Goal: Information Seeking & Learning: Learn about a topic

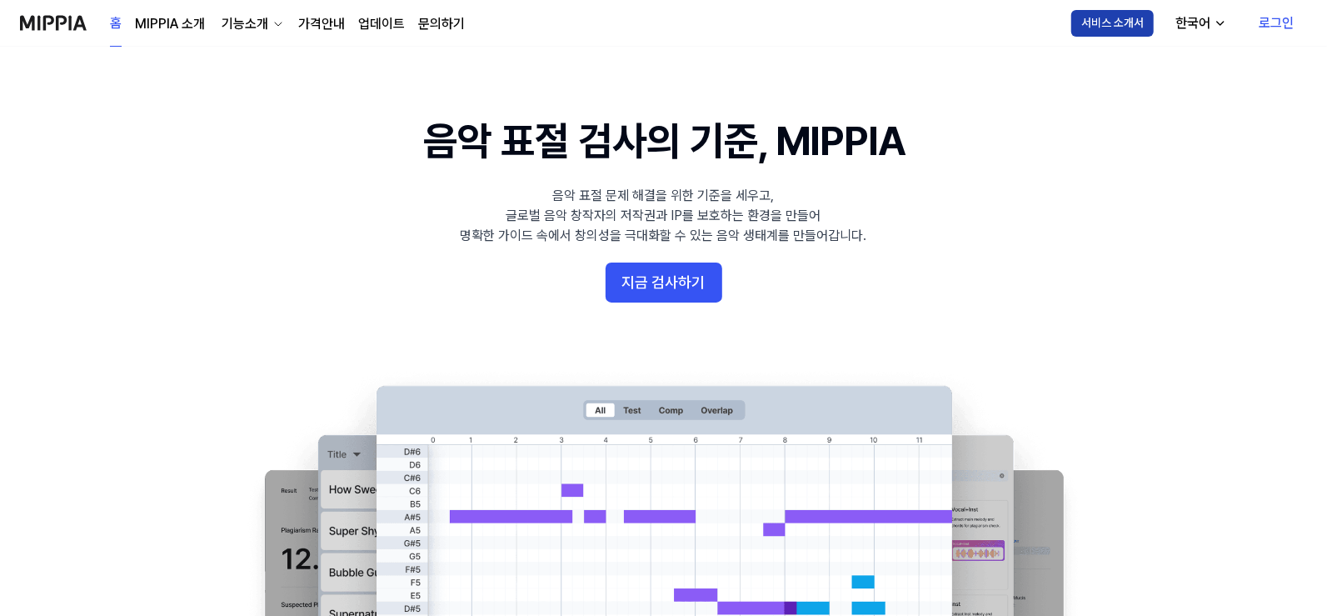
click at [1104, 24] on button "서비스 소개서" at bounding box center [1112, 23] width 82 height 27
click at [1262, 24] on link "로그인" at bounding box center [1277, 23] width 62 height 47
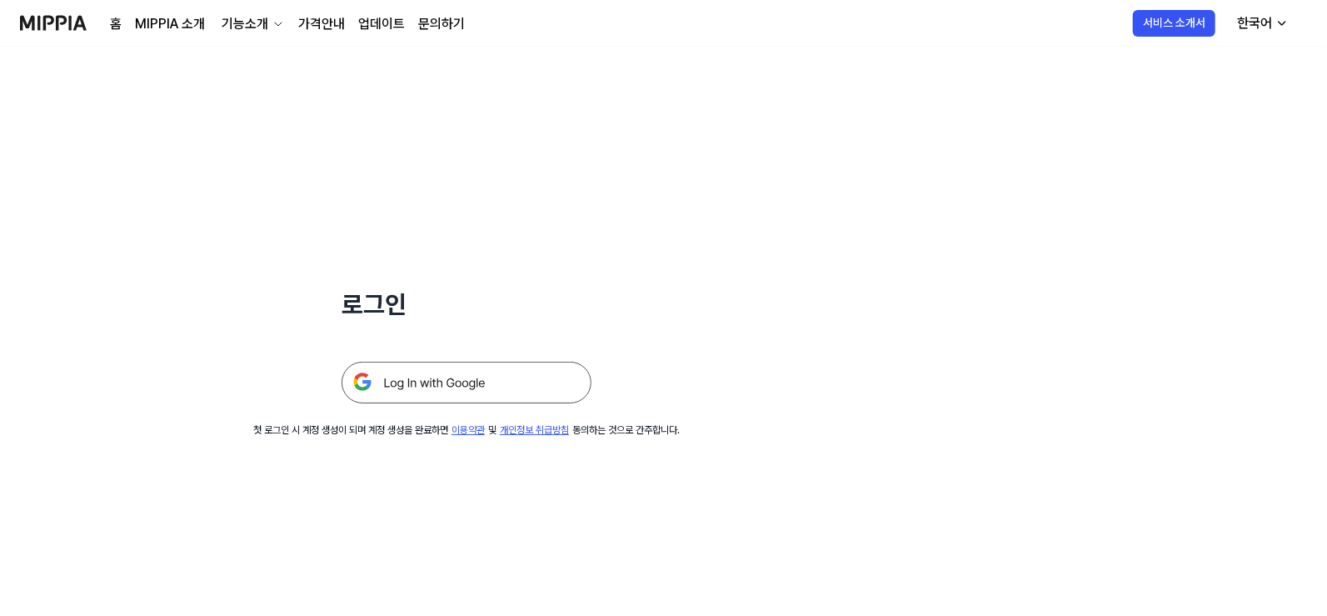
click at [340, 20] on link "가격안내" at bounding box center [321, 24] width 47 height 20
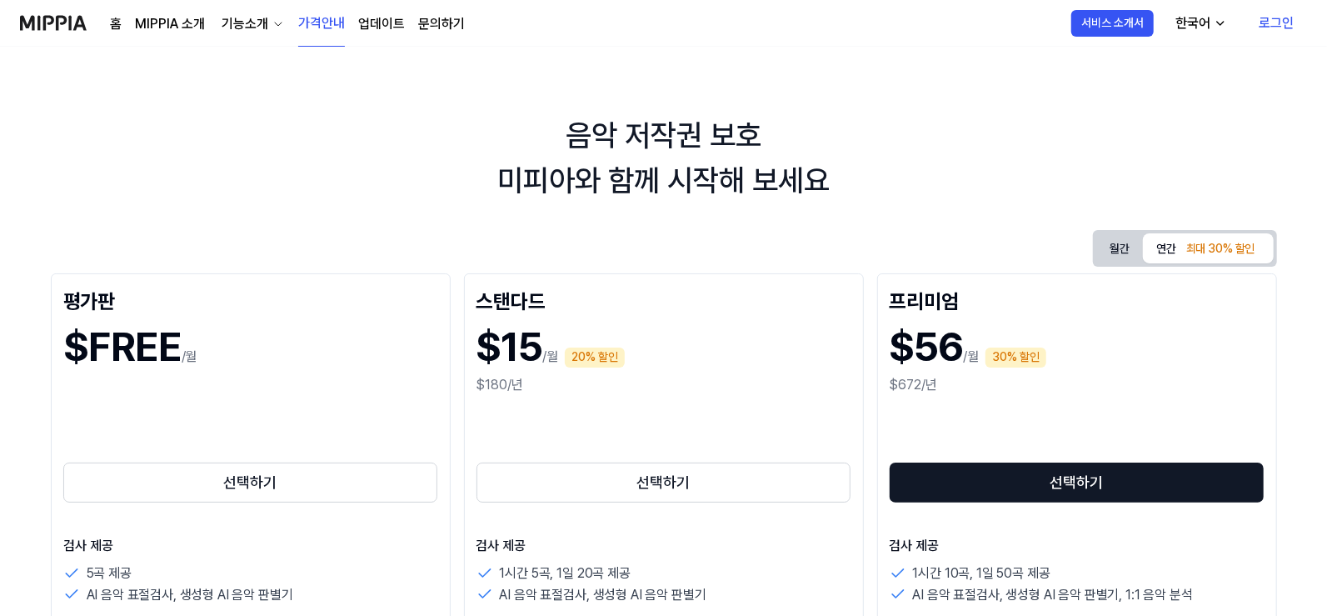
click at [250, 28] on div "기능소개" at bounding box center [244, 24] width 53 height 20
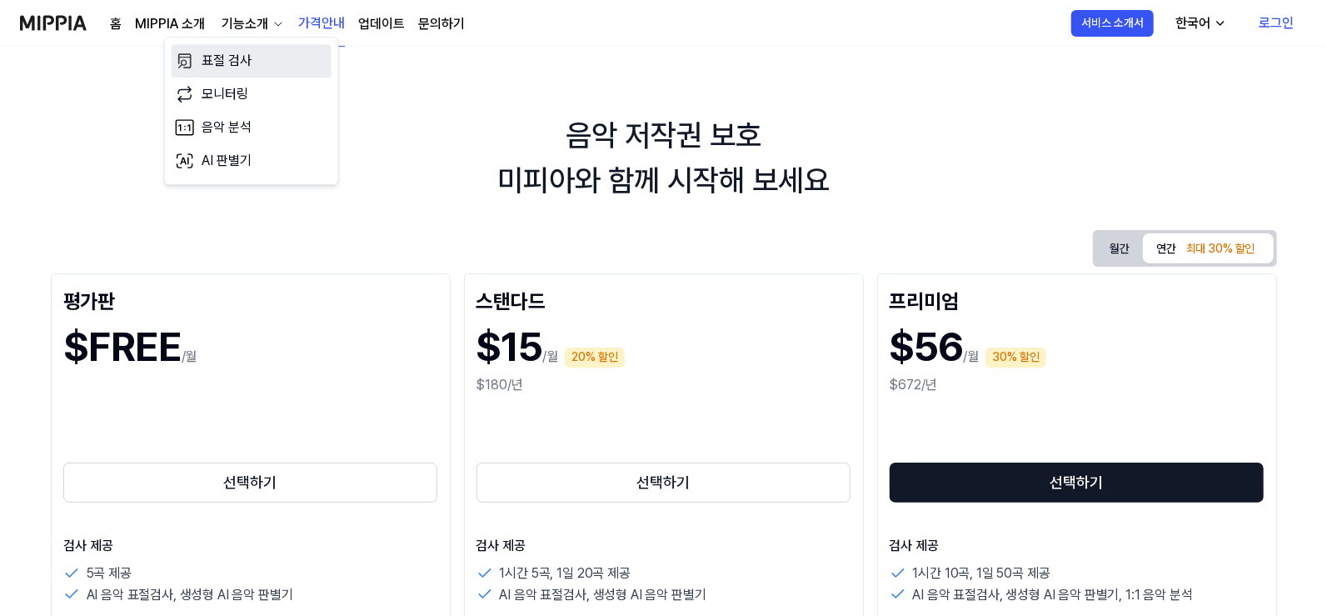
click at [233, 68] on link "표절 검사" at bounding box center [252, 60] width 160 height 33
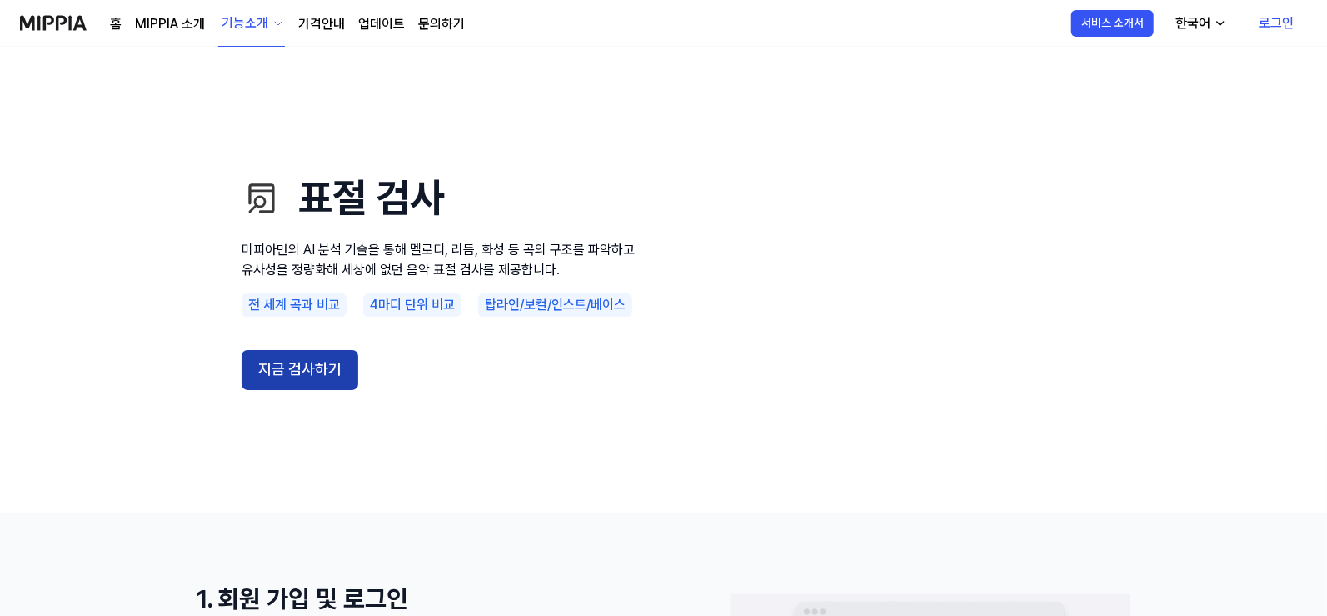
click at [287, 377] on button "지금 검사하기" at bounding box center [300, 370] width 117 height 40
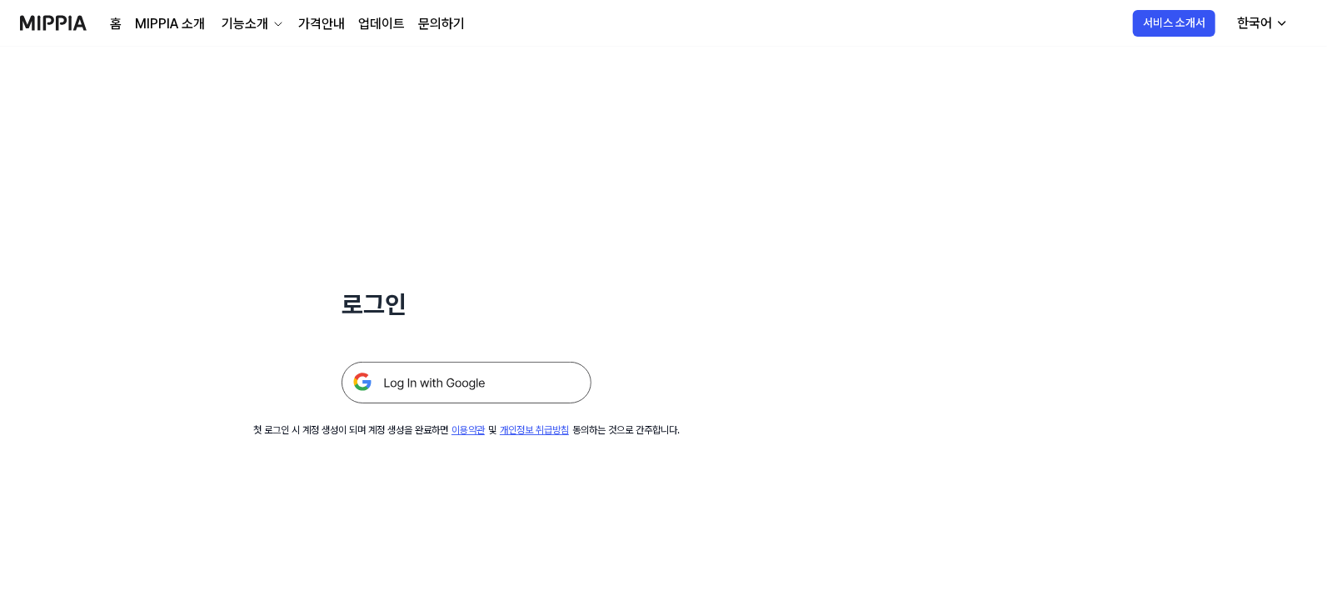
click at [249, 22] on div "기능소개" at bounding box center [244, 24] width 53 height 20
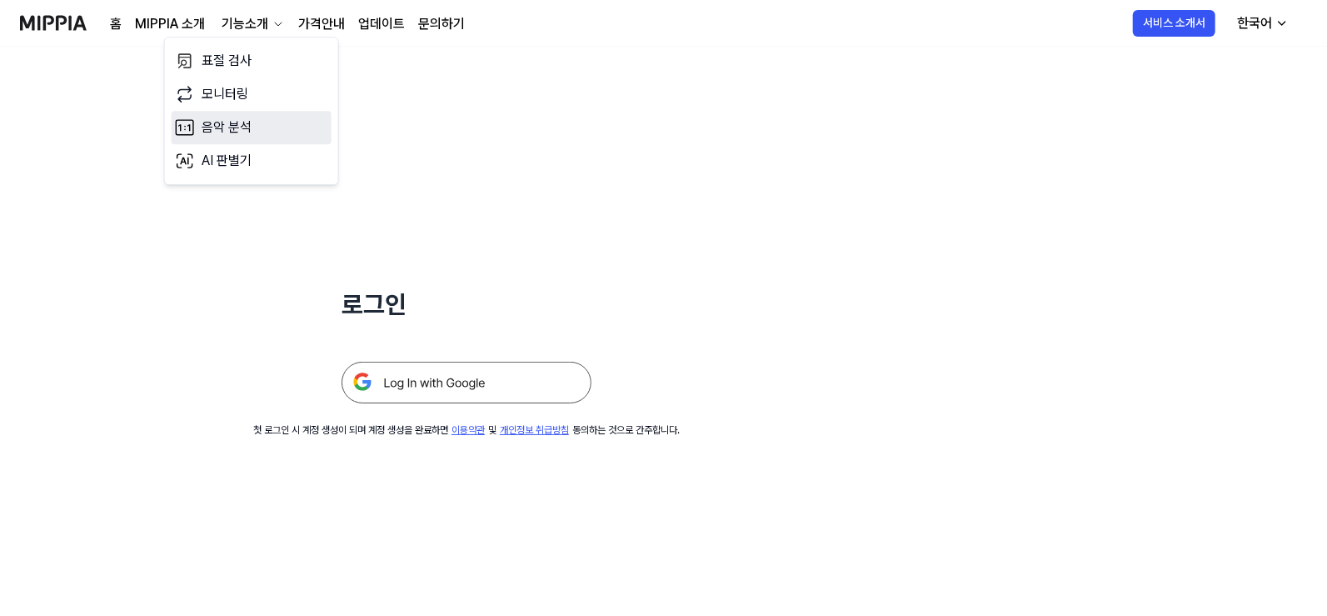
click at [234, 129] on link "음악 분석" at bounding box center [252, 127] width 160 height 33
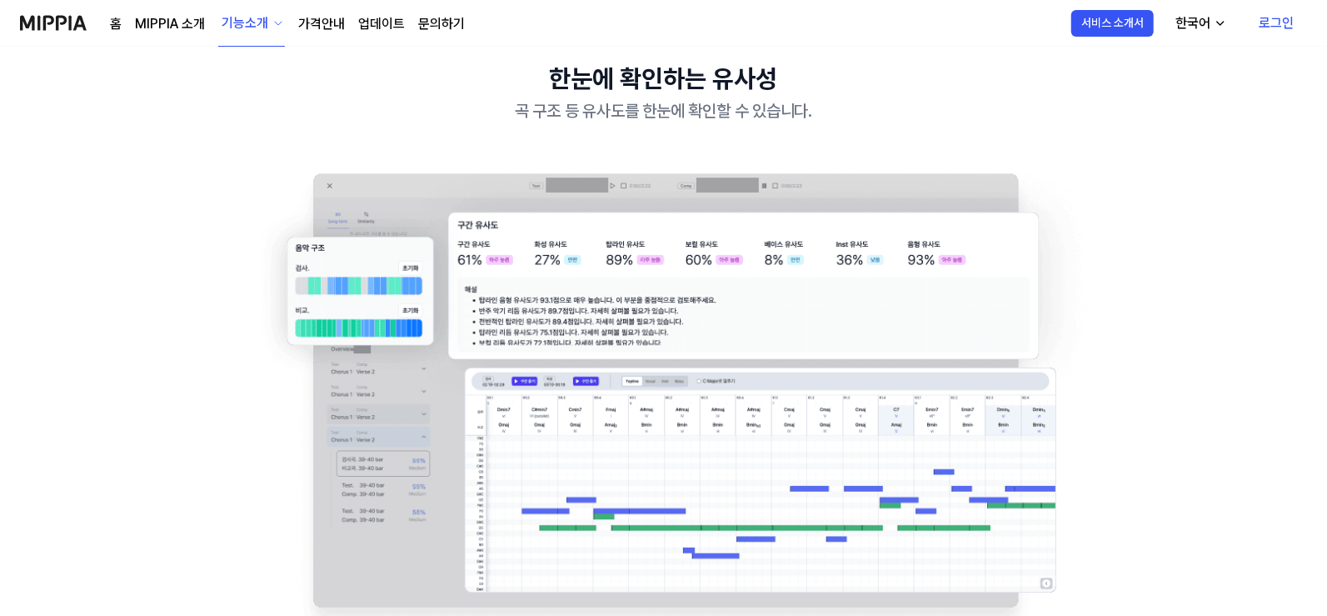
scroll to position [1750, 0]
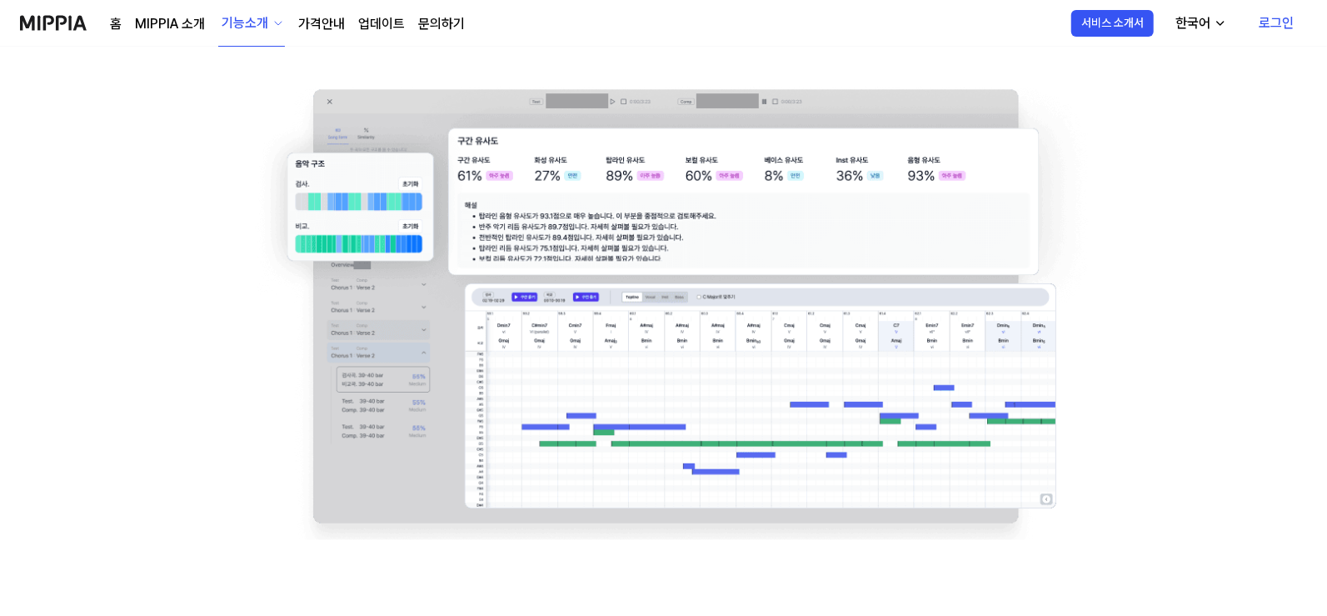
click at [272, 25] on icon "button" at bounding box center [278, 23] width 13 height 13
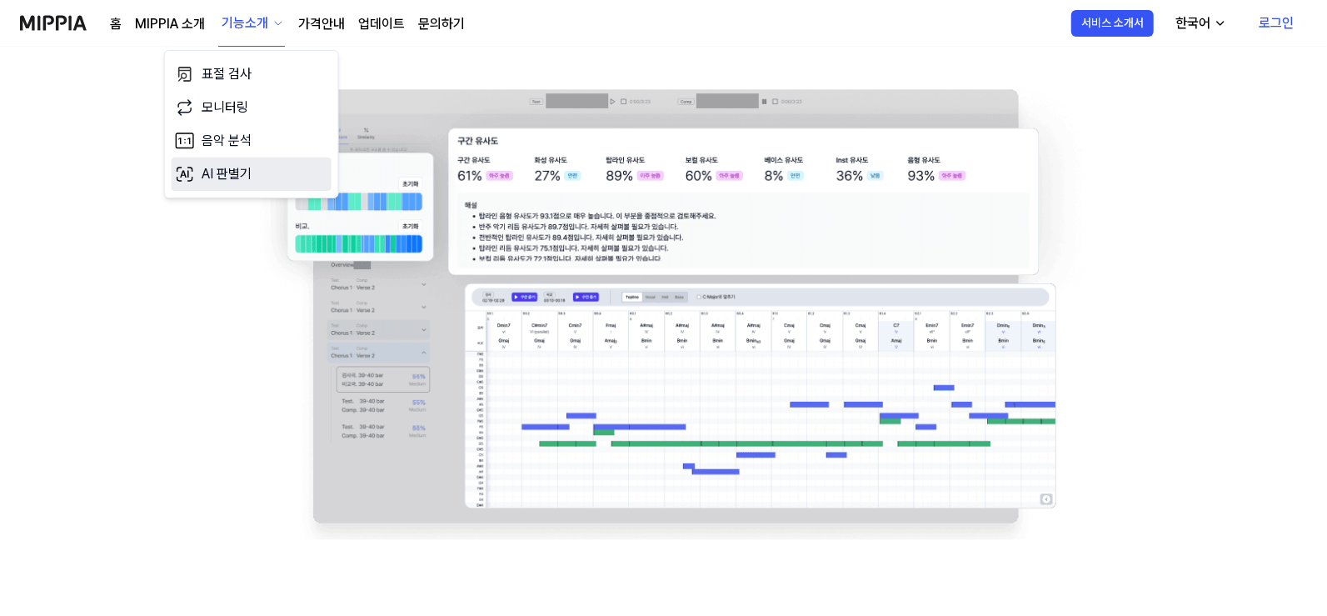
click at [221, 169] on link "AI 판별기" at bounding box center [252, 173] width 160 height 33
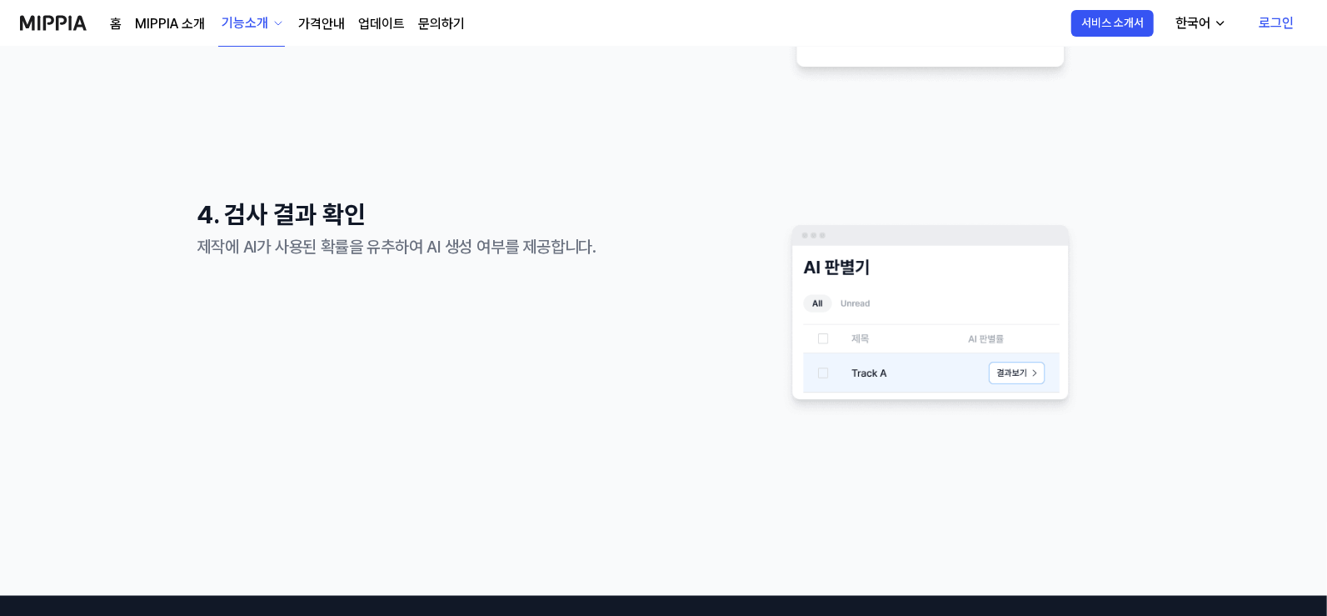
scroll to position [1582, 0]
